Goal: Task Accomplishment & Management: Manage account settings

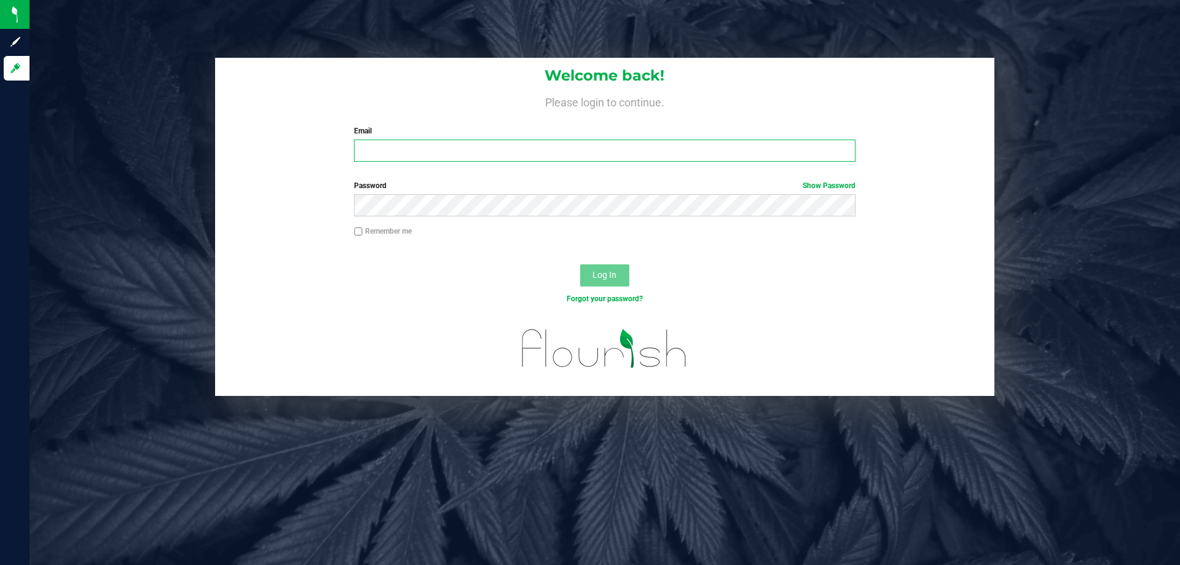
click at [436, 145] on input "Email" at bounding box center [604, 151] width 501 height 22
type input "[EMAIL_ADDRESS][DOMAIN_NAME]"
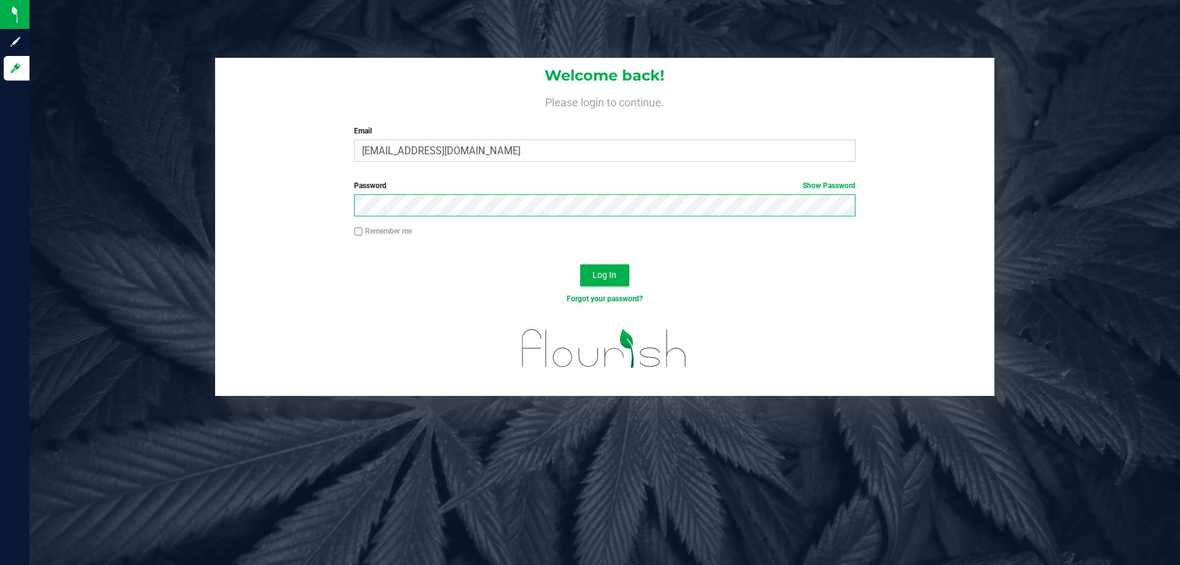
click at [580, 264] on button "Log In" at bounding box center [604, 275] width 49 height 22
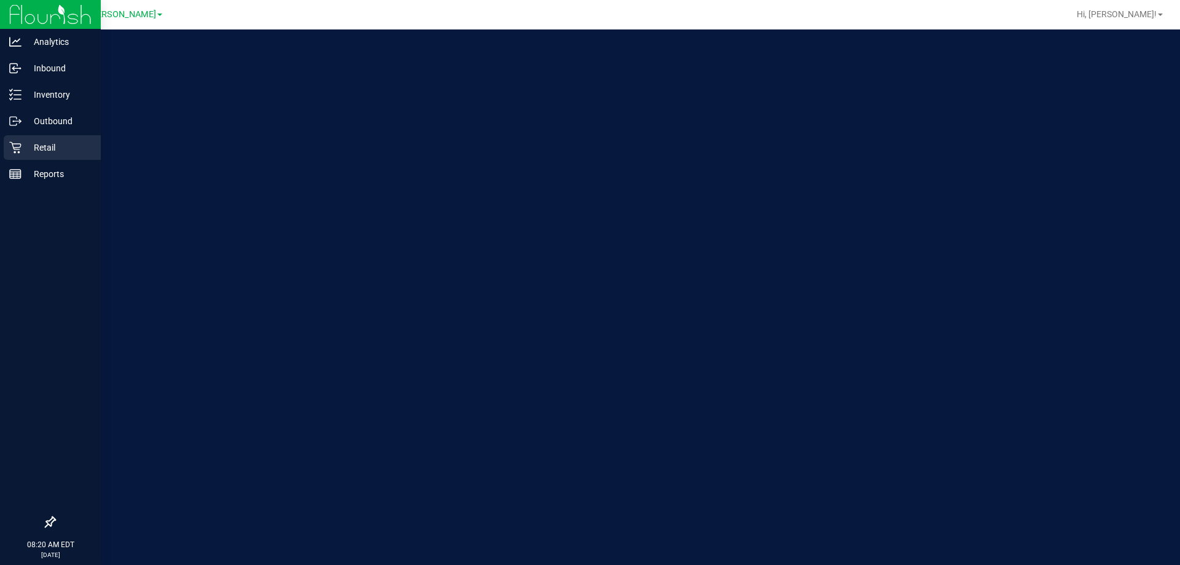
click at [42, 147] on p "Retail" at bounding box center [59, 147] width 74 height 15
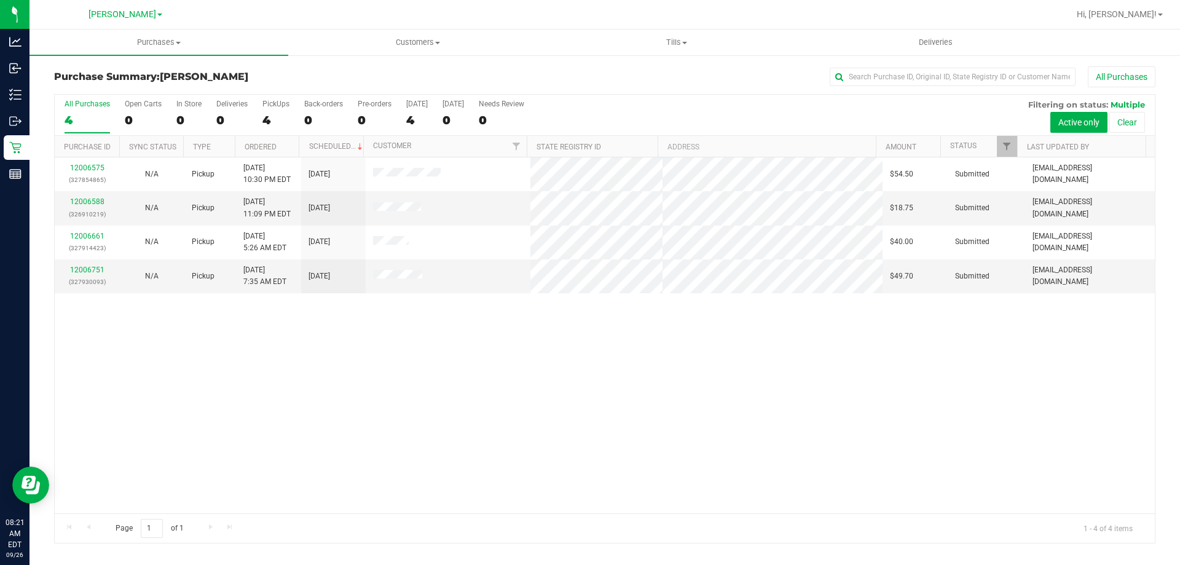
click at [858, 376] on div "12006575 (327854865) N/A Pickup [DATE] 10:30 PM EDT 9/26/2025 $54.50 Submitted …" at bounding box center [605, 335] width 1100 height 356
click at [682, 41] on span "Tills" at bounding box center [677, 42] width 258 height 11
click at [595, 72] on span "Manage tills" at bounding box center [588, 74] width 83 height 10
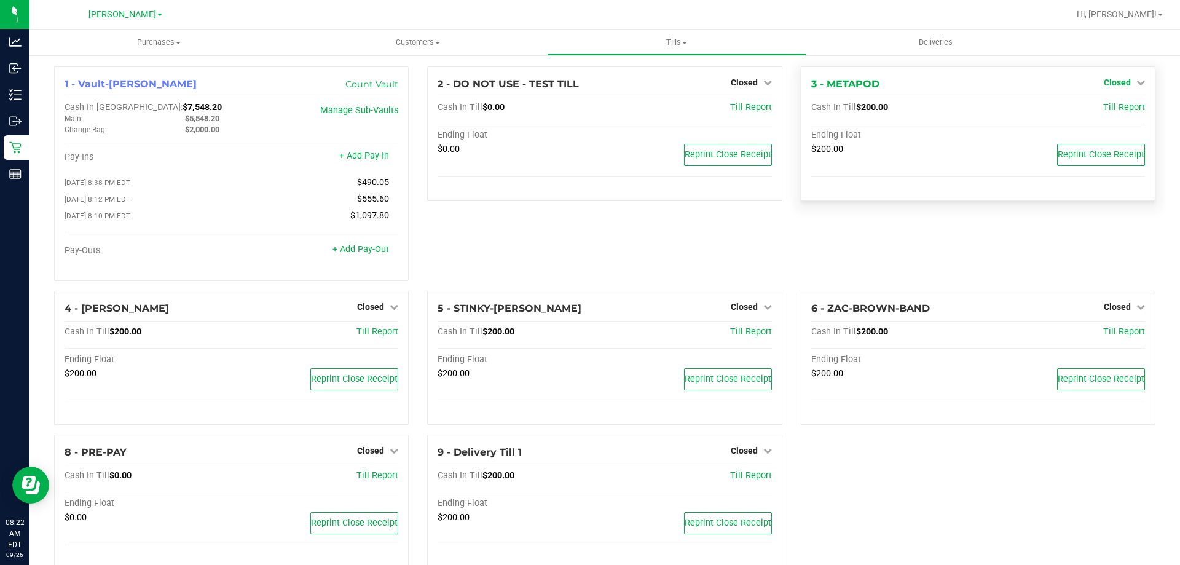
click at [1110, 81] on span "Closed" at bounding box center [1117, 82] width 27 height 10
click at [1111, 111] on link "Open Till" at bounding box center [1117, 108] width 33 height 10
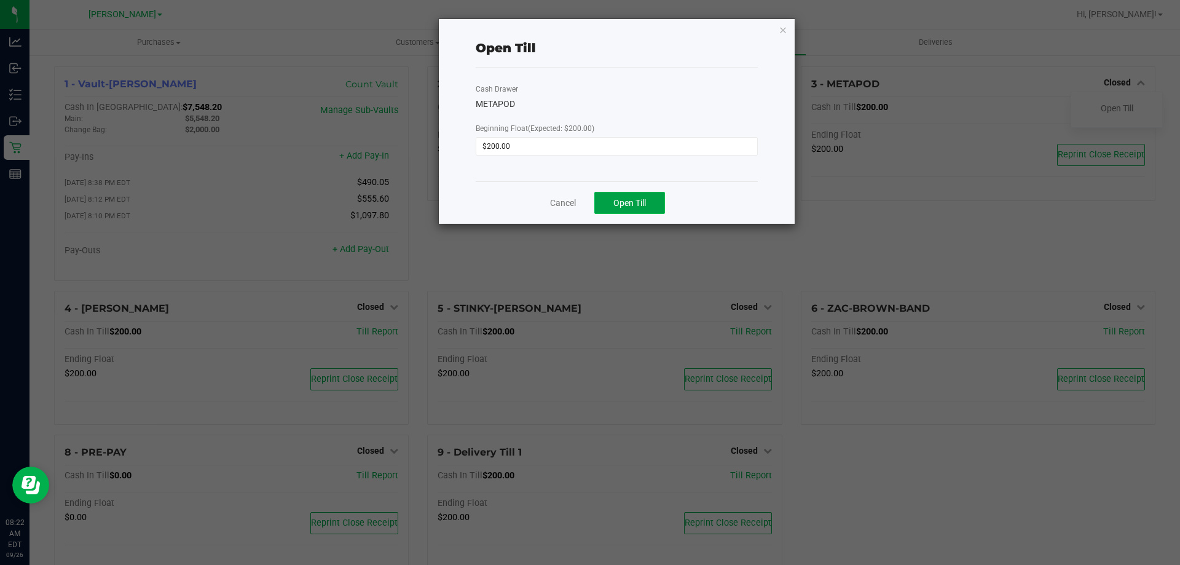
click at [628, 195] on button "Open Till" at bounding box center [629, 203] width 71 height 22
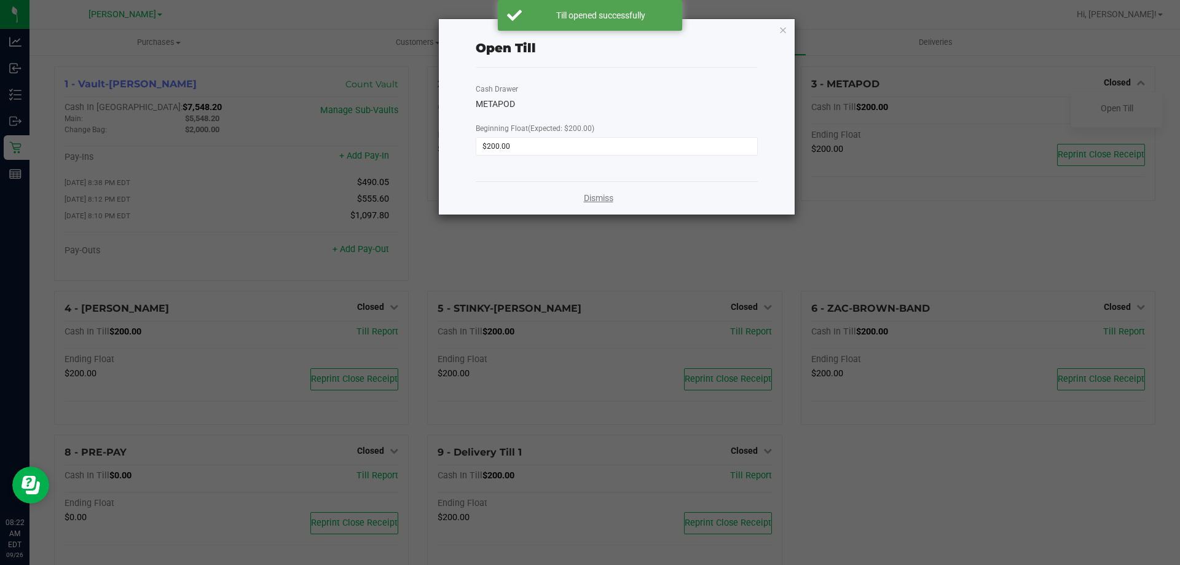
click at [599, 199] on link "Dismiss" at bounding box center [599, 198] width 30 height 13
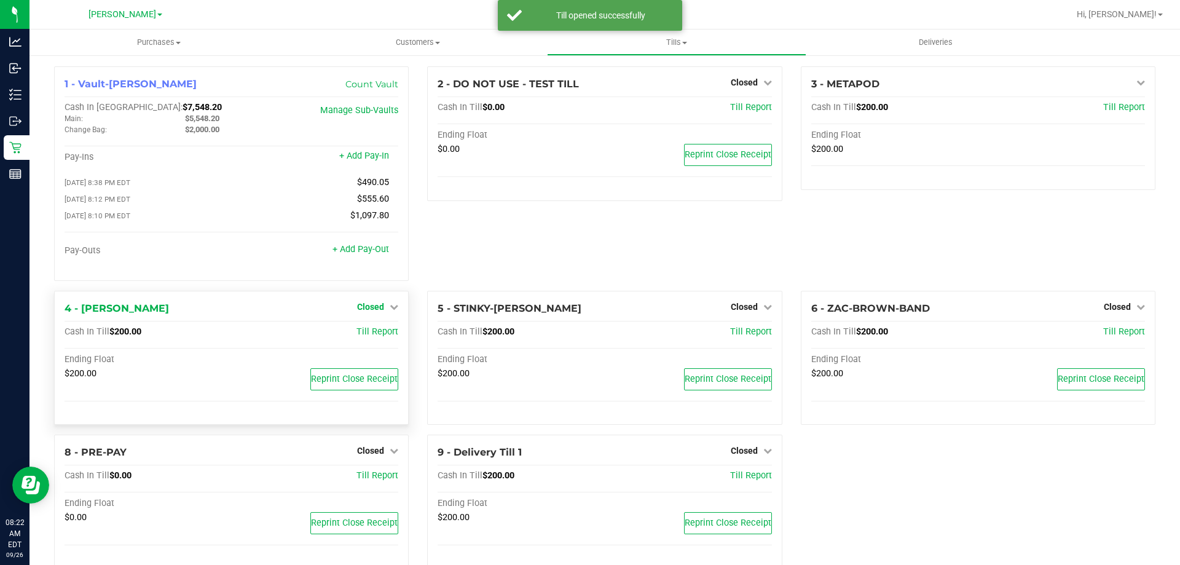
click at [378, 310] on span "Closed" at bounding box center [370, 307] width 27 height 10
click at [369, 340] on div "Open Till" at bounding box center [370, 332] width 91 height 15
click at [368, 334] on link "Open Till" at bounding box center [370, 332] width 33 height 10
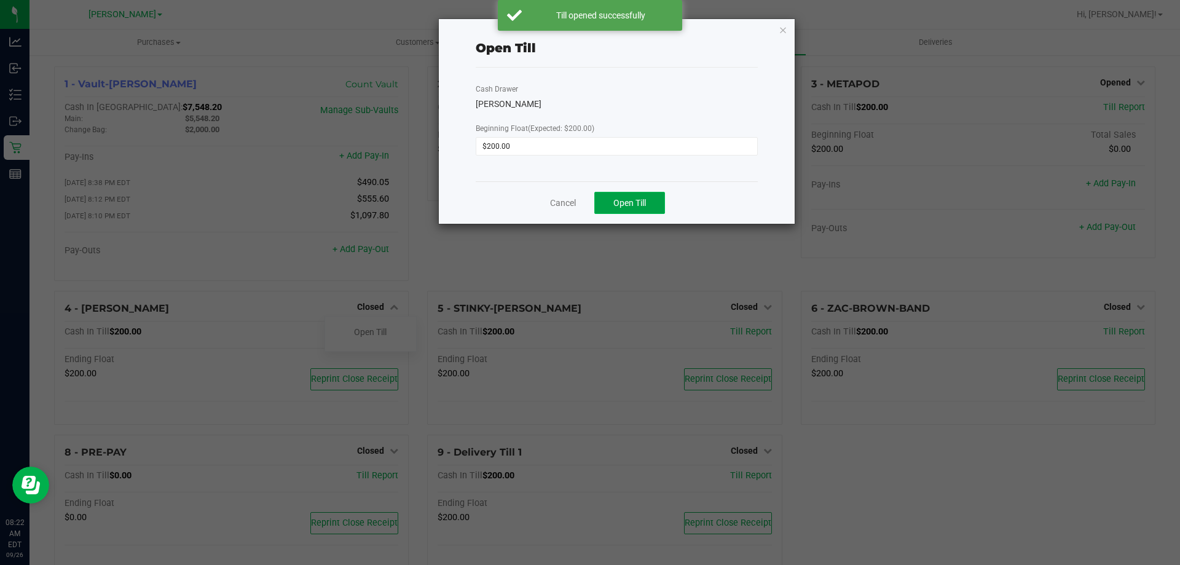
click at [645, 198] on button "Open Till" at bounding box center [629, 203] width 71 height 22
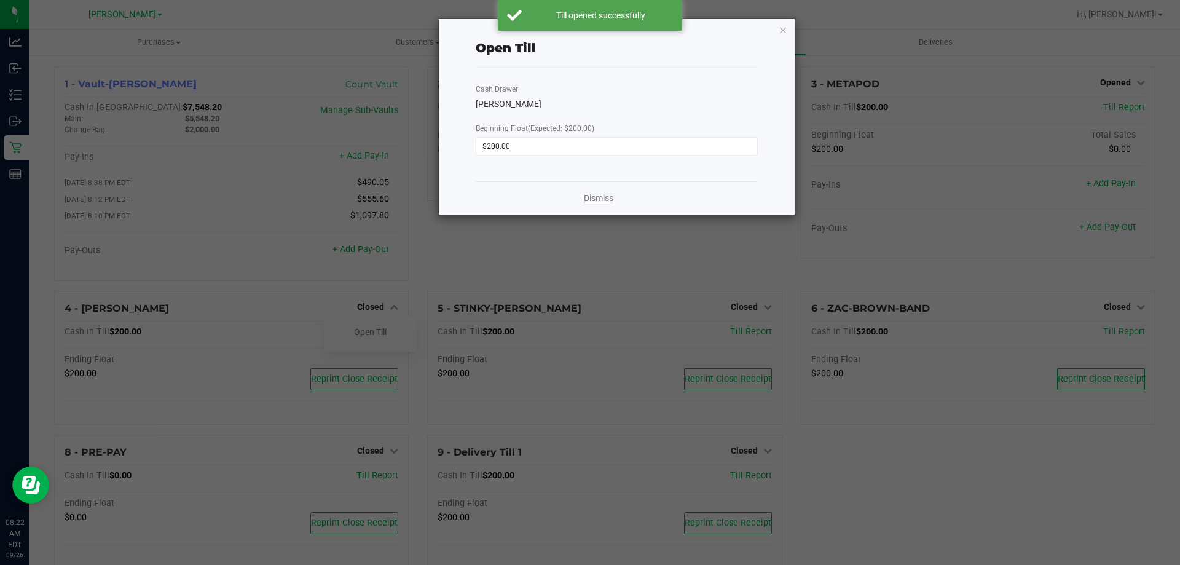
click at [608, 199] on link "Dismiss" at bounding box center [599, 198] width 30 height 13
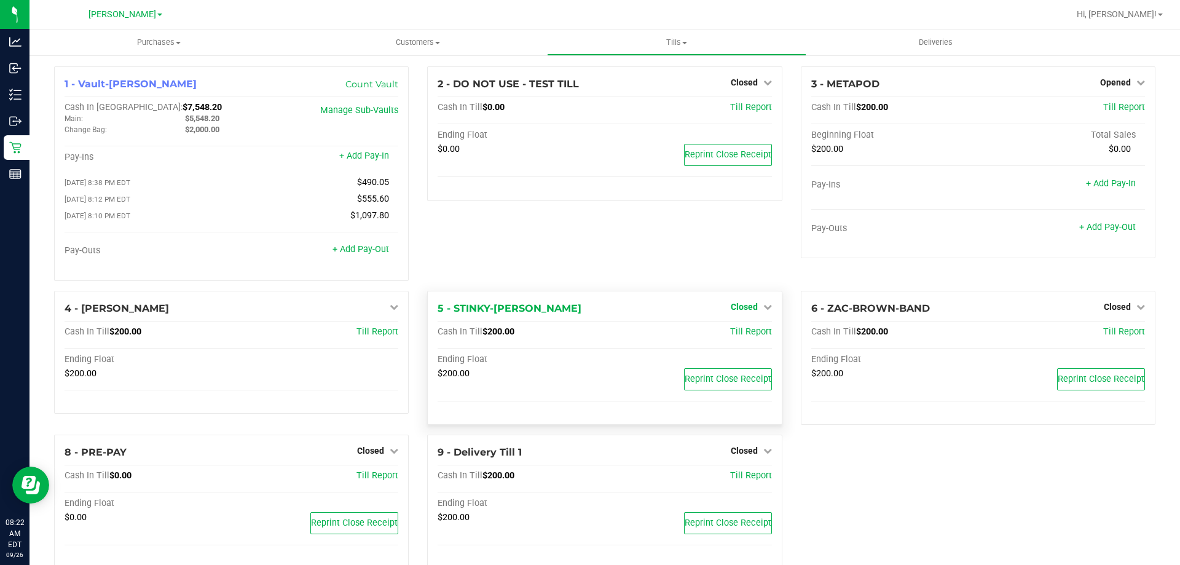
click at [747, 307] on span "Closed" at bounding box center [744, 307] width 27 height 10
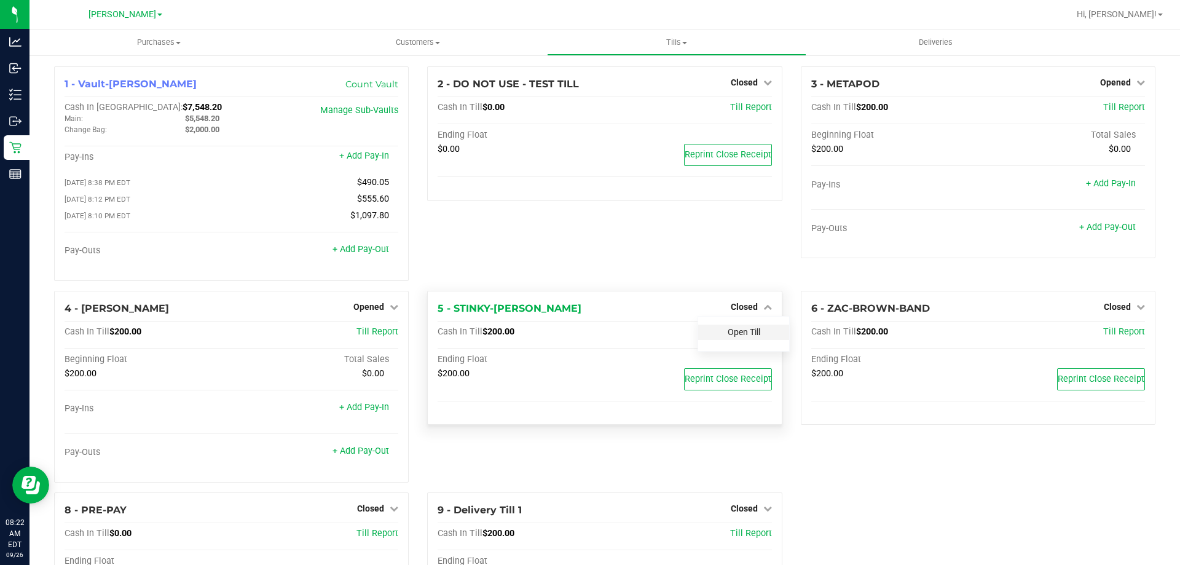
click at [733, 333] on link "Open Till" at bounding box center [744, 332] width 33 height 10
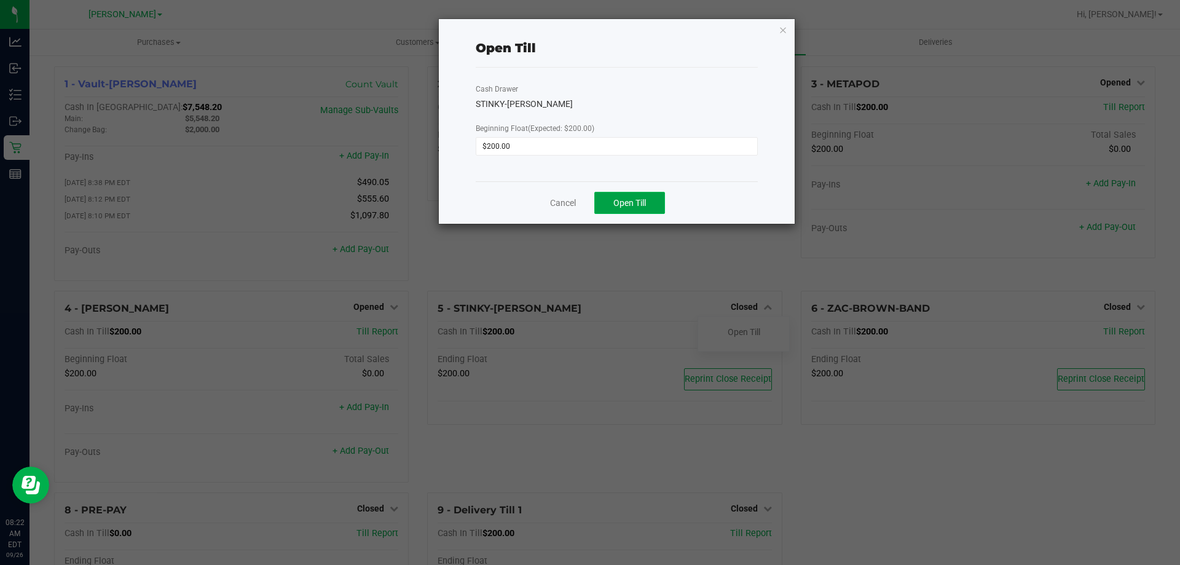
click at [617, 198] on span "Open Till" at bounding box center [629, 203] width 33 height 10
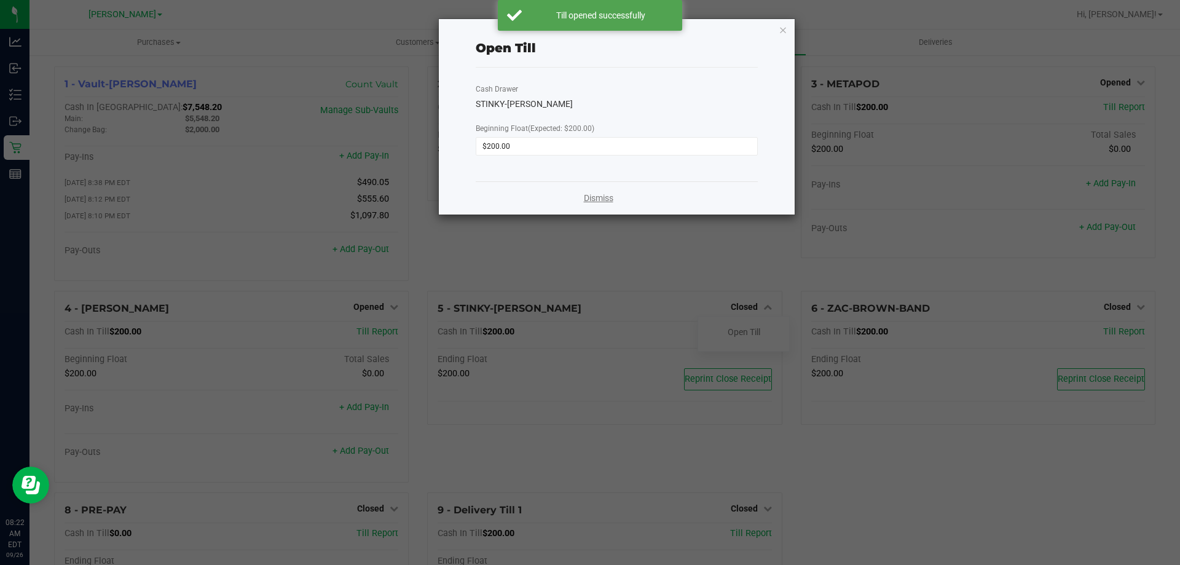
click at [617, 198] on div "Dismiss" at bounding box center [617, 197] width 282 height 33
click at [609, 200] on link "Dismiss" at bounding box center [599, 198] width 30 height 13
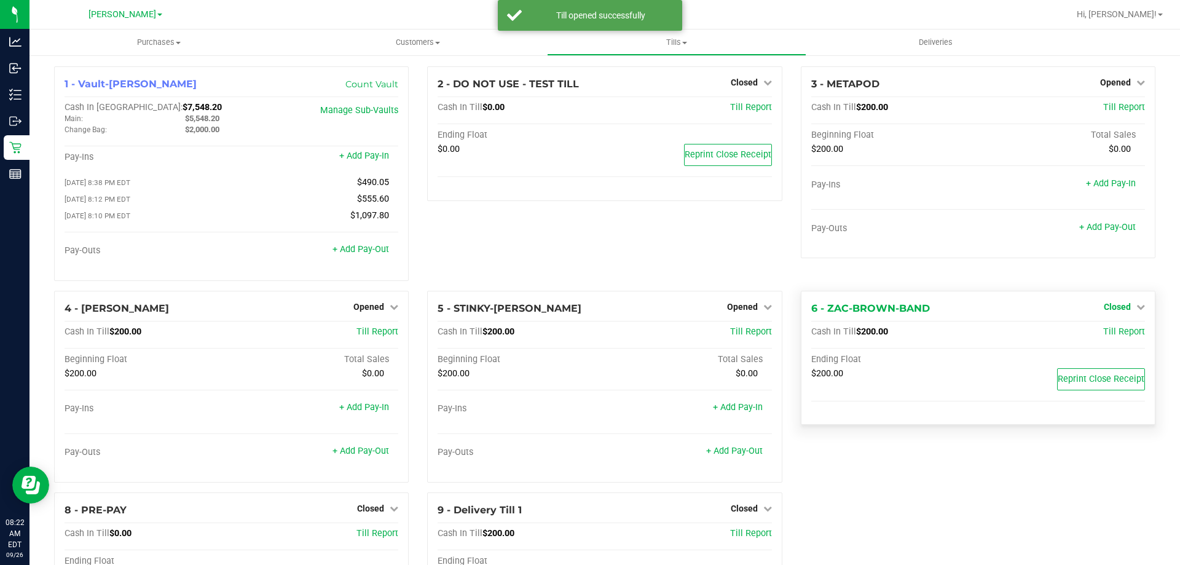
drag, startPoint x: 1130, startPoint y: 315, endPoint x: 1129, endPoint y: 309, distance: 6.4
click at [1129, 314] on div "Closed" at bounding box center [1124, 306] width 41 height 15
click at [1125, 311] on link "Closed" at bounding box center [1124, 307] width 41 height 10
click at [1124, 334] on link "Open Till" at bounding box center [1117, 332] width 33 height 10
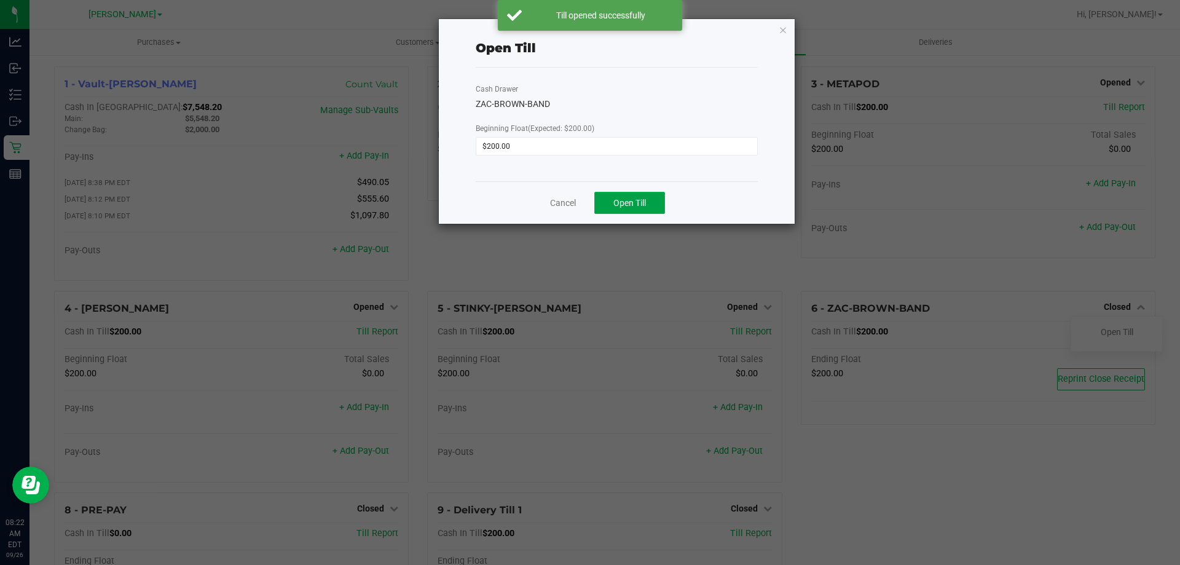
click at [648, 205] on button "Open Till" at bounding box center [629, 203] width 71 height 22
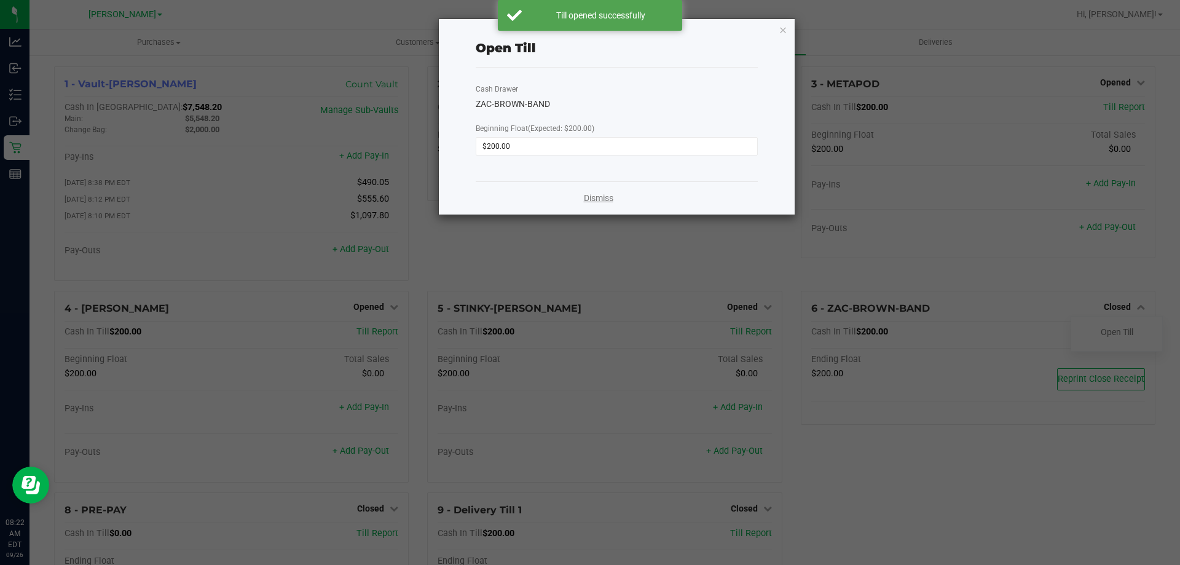
click at [593, 198] on link "Dismiss" at bounding box center [599, 198] width 30 height 13
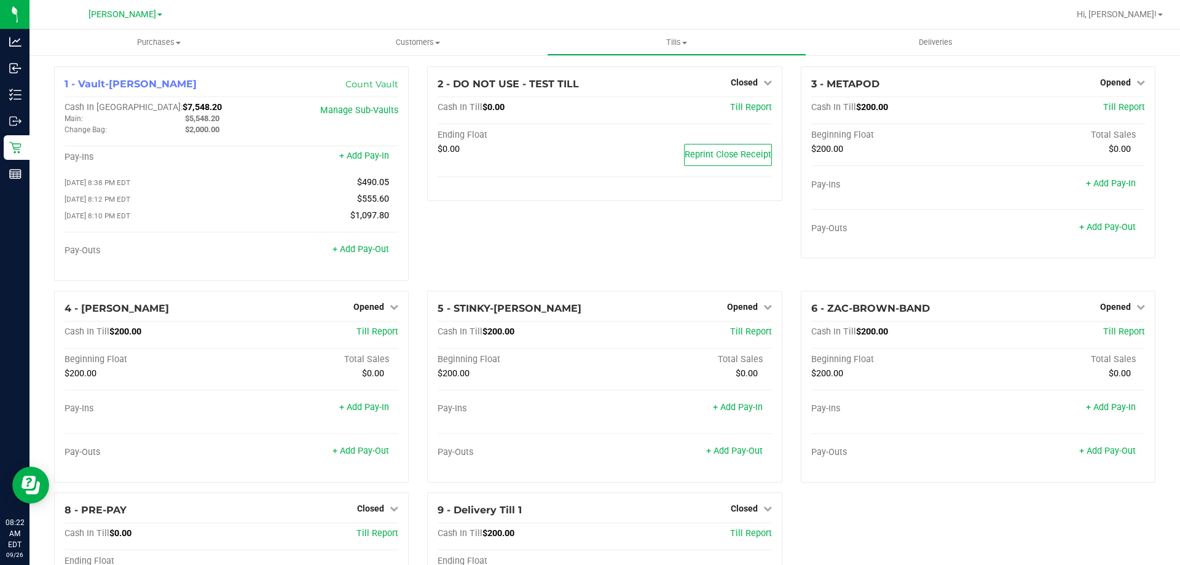
click at [749, 273] on div "2 - DO NOT USE - TEST TILL Closed Open Till Cash In Till $0.00 Till Report Endi…" at bounding box center [604, 178] width 373 height 224
click at [687, 248] on div "2 - DO NOT USE - TEST TILL Closed Open Till Cash In Till $0.00 Till Report Endi…" at bounding box center [604, 178] width 373 height 224
click at [454, 235] on div "2 - DO NOT USE - TEST TILL Closed Open Till Cash In Till $0.00 Till Report Endi…" at bounding box center [604, 178] width 373 height 224
click at [460, 231] on div "2 - DO NOT USE - TEST TILL Closed Open Till Cash In Till $0.00 Till Report Endi…" at bounding box center [604, 178] width 373 height 224
click at [484, 238] on div "2 - DO NOT USE - TEST TILL Closed Open Till Cash In Till $0.00 Till Report Endi…" at bounding box center [604, 178] width 373 height 224
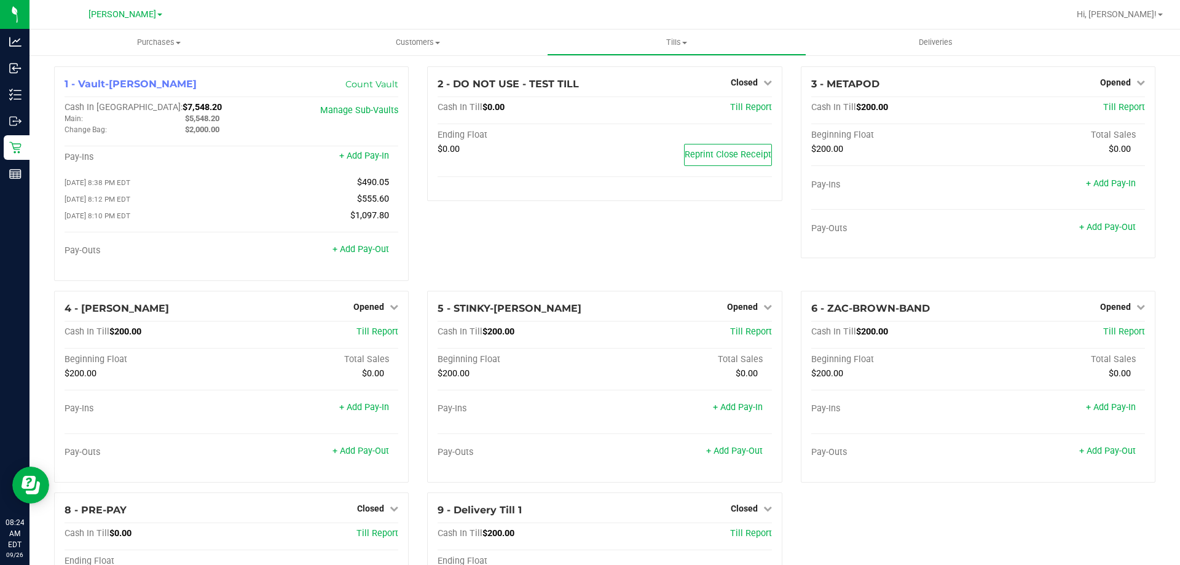
click at [486, 239] on div "2 - DO NOT USE - TEST TILL Closed Open Till Cash In Till $0.00 Till Report Endi…" at bounding box center [604, 178] width 373 height 224
click at [692, 252] on div "2 - DO NOT USE - TEST TILL Closed Open Till Cash In Till $0.00 Till Report Endi…" at bounding box center [604, 178] width 373 height 224
click at [691, 252] on div "2 - DO NOT USE - TEST TILL Closed Open Till Cash In Till $0.00 Till Report Endi…" at bounding box center [604, 178] width 373 height 224
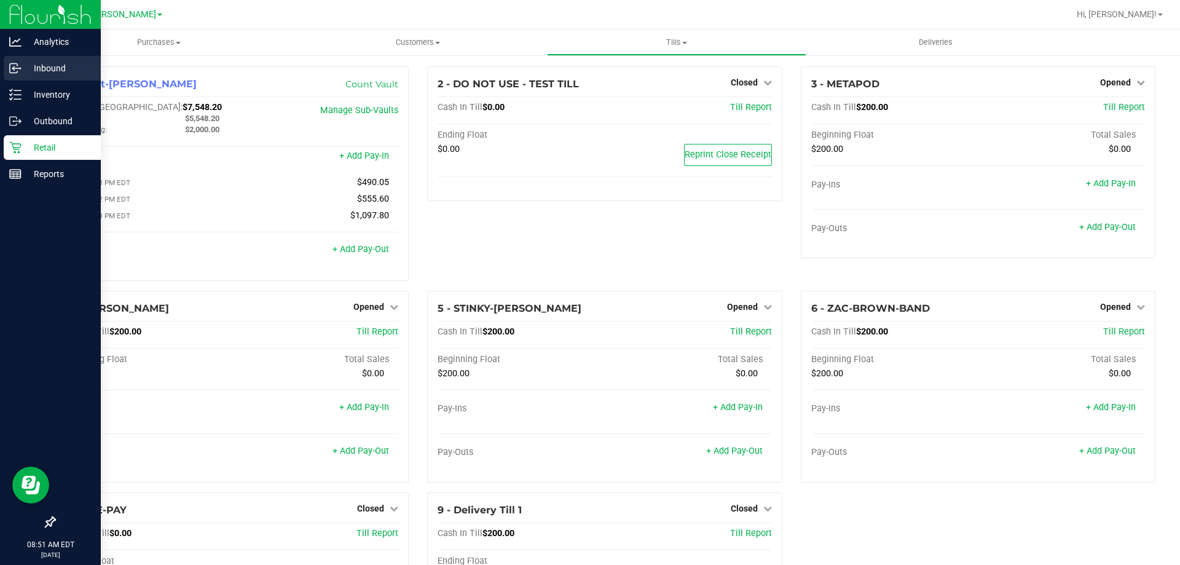
click at [53, 71] on p "Inbound" at bounding box center [59, 68] width 74 height 15
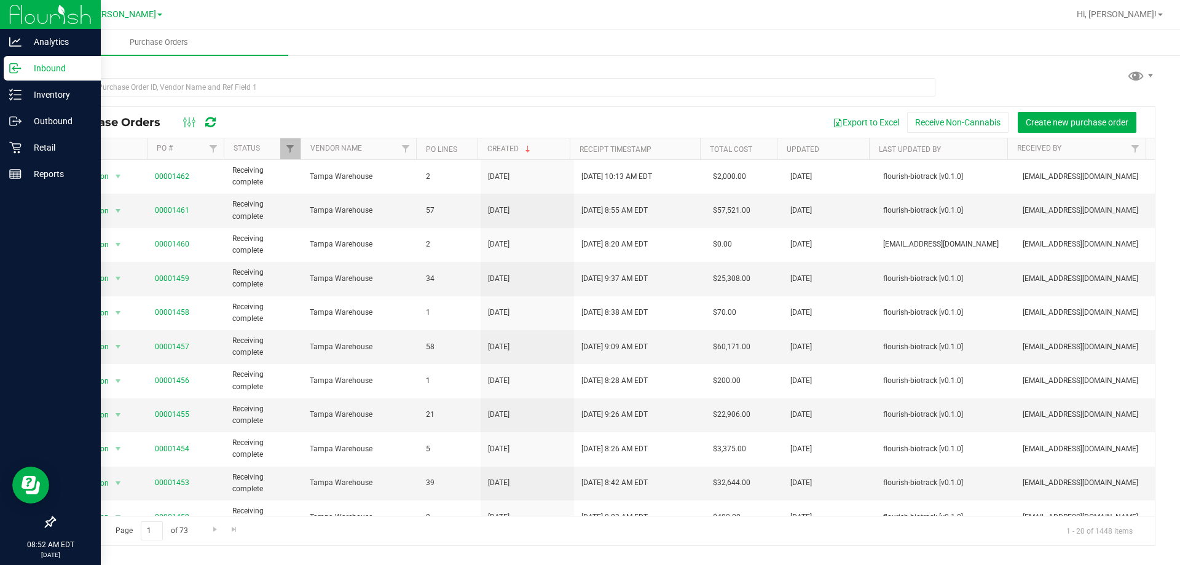
click at [562, 68] on div at bounding box center [605, 86] width 1102 height 39
